Goal: Information Seeking & Learning: Find specific fact

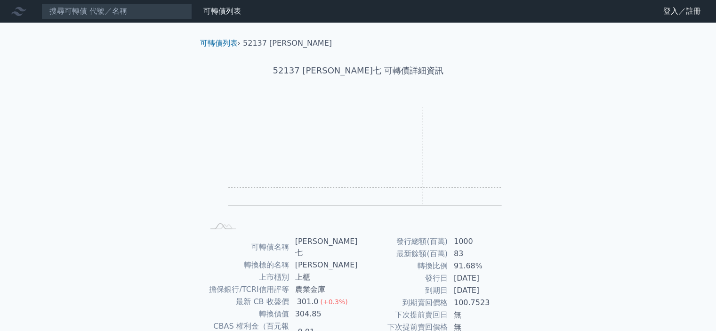
scroll to position [105, 0]
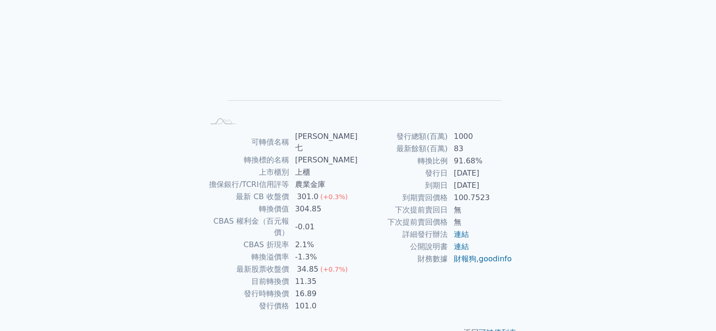
drag, startPoint x: 419, startPoint y: 188, endPoint x: 503, endPoint y: 190, distance: 84.3
click at [503, 190] on tr "到期日 2025-02-24" at bounding box center [435, 185] width 154 height 12
click at [528, 204] on div "可轉債列表 › 52137 亞昕七 52137 亞昕七 可轉債詳細資訊 Zoom Out L L Chart created using amCharts l…" at bounding box center [359, 136] width 362 height 436
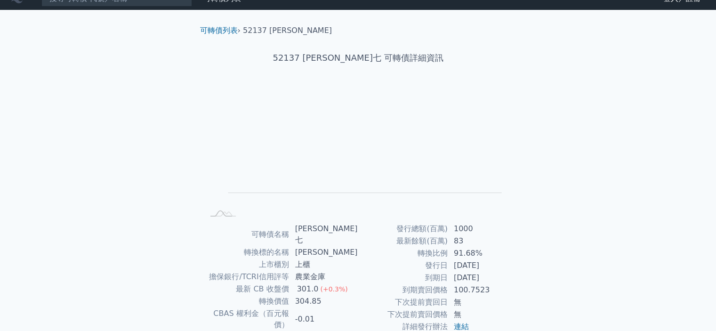
scroll to position [0, 0]
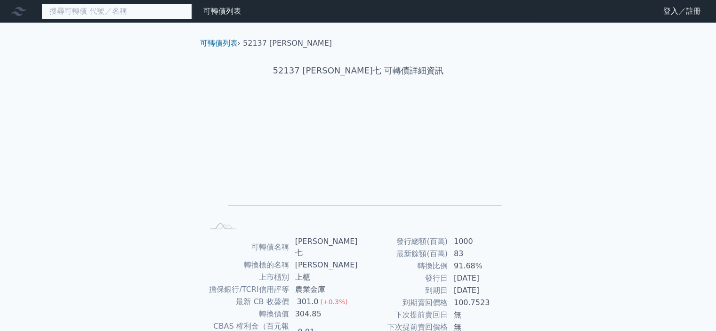
click at [127, 15] on input at bounding box center [116, 11] width 151 height 16
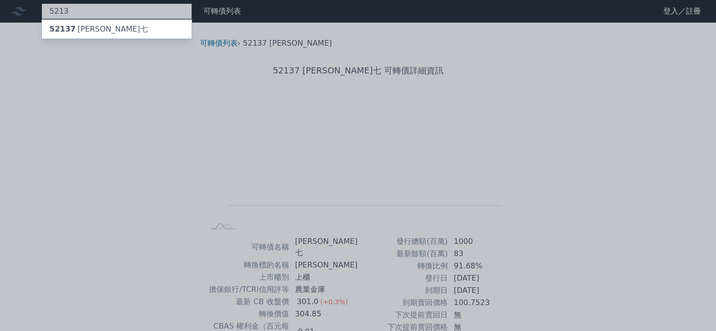
type input "5213"
drag, startPoint x: 121, startPoint y: 90, endPoint x: 116, endPoint y: 97, distance: 8.8
click at [121, 90] on div at bounding box center [358, 165] width 716 height 331
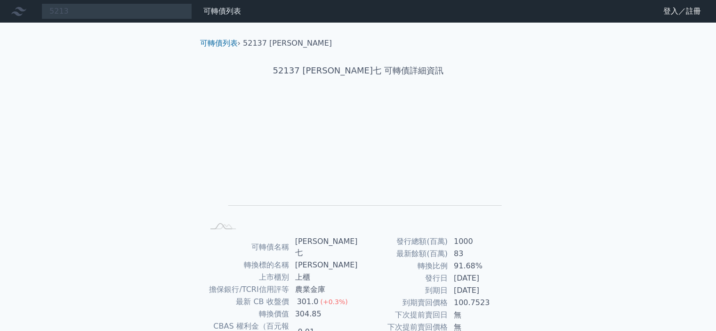
scroll to position [105, 0]
